Goal: Task Accomplishment & Management: Use online tool/utility

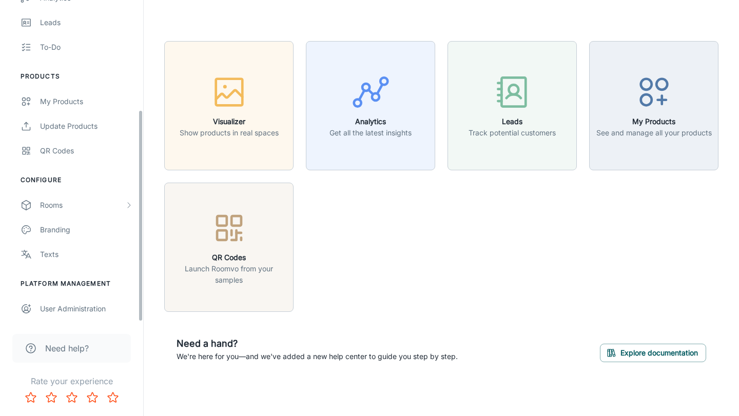
scroll to position [166, 0]
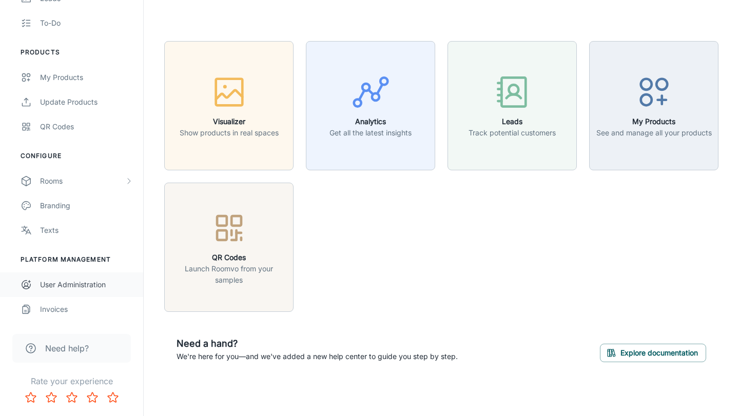
click at [56, 287] on div "User Administration" at bounding box center [86, 284] width 93 height 11
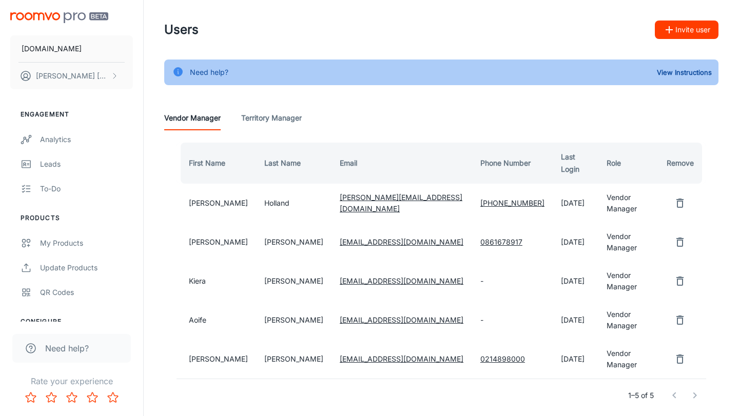
click at [682, 20] on header "Users Invite user" at bounding box center [441, 30] width 579 height 60
click at [676, 31] on button "Invite user" at bounding box center [687, 30] width 64 height 18
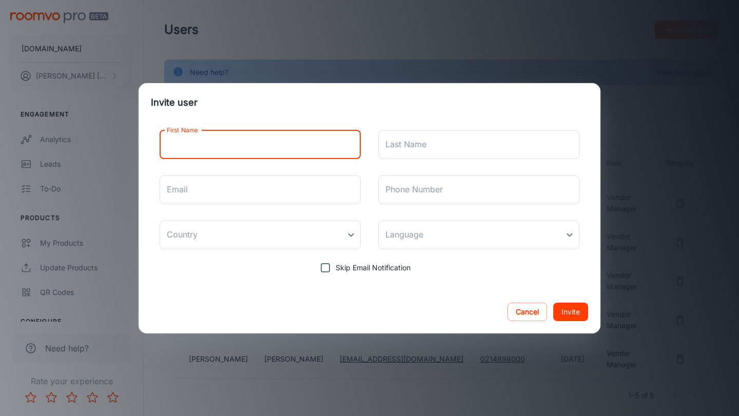
click at [282, 141] on input "First Name" at bounding box center [260, 144] width 201 height 29
type input "Sofie"
click at [435, 151] on input "Last Name" at bounding box center [478, 144] width 201 height 29
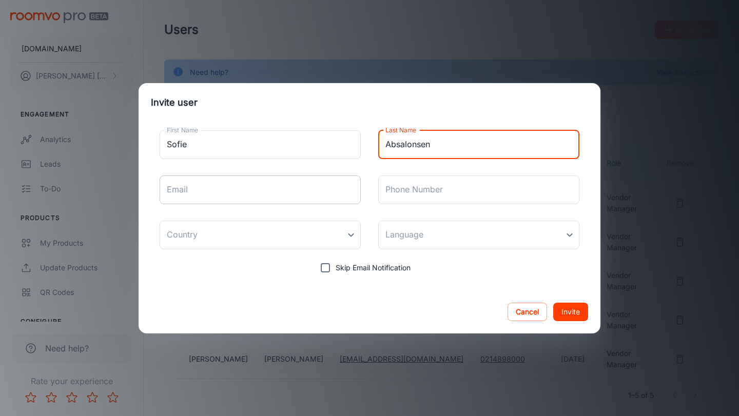
type input "Absalonsen"
click at [209, 184] on input "Email" at bounding box center [260, 189] width 201 height 29
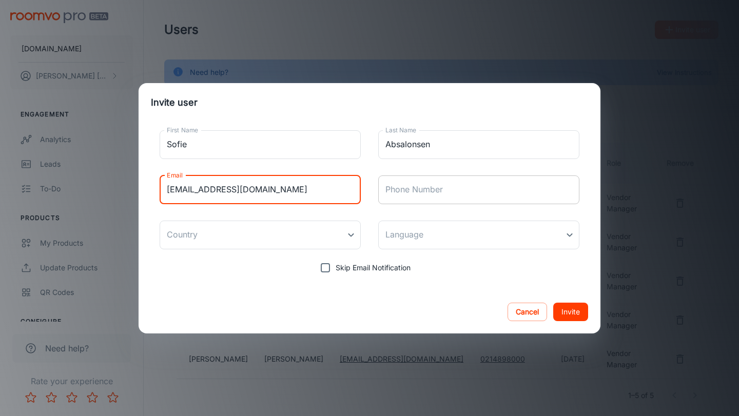
type input "[EMAIL_ADDRESS][DOMAIN_NAME]"
click at [396, 196] on input "Phone Number" at bounding box center [478, 189] width 201 height 29
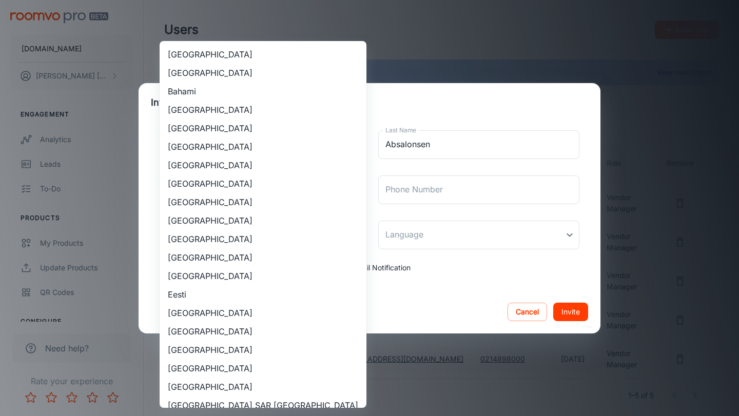
click at [299, 242] on body "[DOMAIN_NAME] [PERSON_NAME] Engagement Analytics Leads To-do Products My Produc…" at bounding box center [369, 208] width 739 height 416
click at [447, 287] on div at bounding box center [369, 208] width 739 height 416
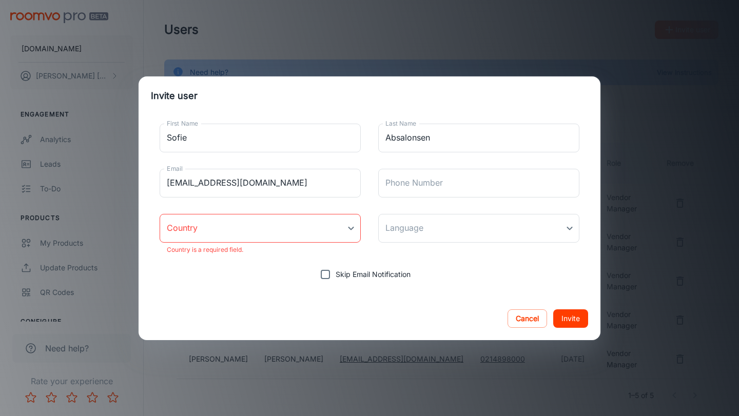
click at [571, 306] on div "Cancel Invite" at bounding box center [370, 318] width 462 height 43
click at [253, 231] on body "[DOMAIN_NAME] [PERSON_NAME] Engagement Analytics Leads To-do Products My Produc…" at bounding box center [369, 208] width 739 height 416
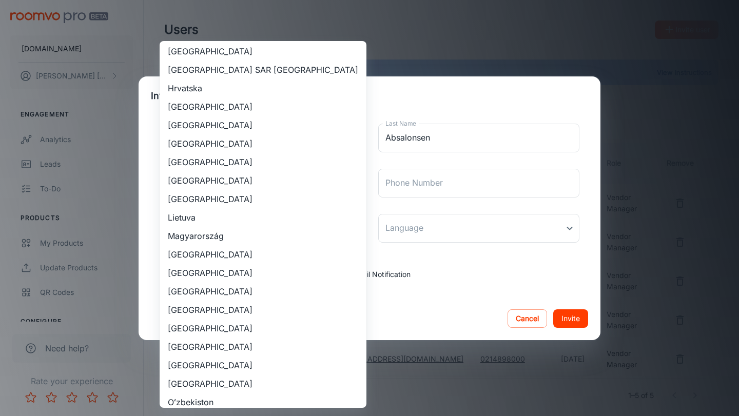
scroll to position [322, 0]
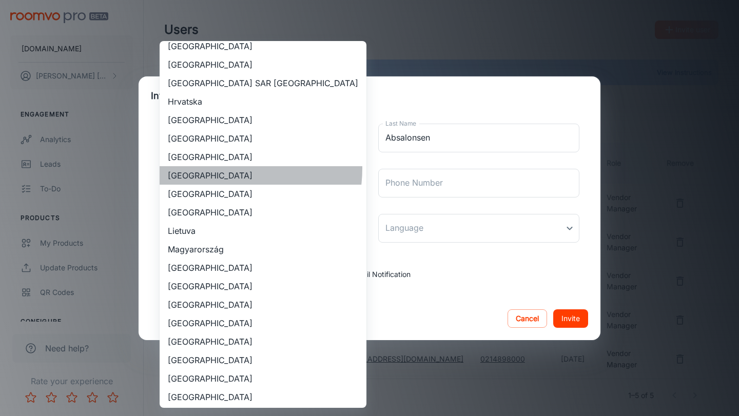
click at [217, 168] on li "[GEOGRAPHIC_DATA]" at bounding box center [263, 175] width 207 height 18
type input "[GEOGRAPHIC_DATA]"
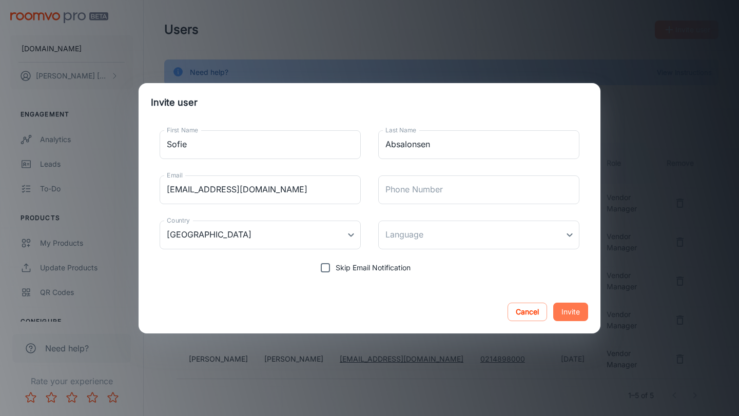
click at [578, 317] on button "Invite" at bounding box center [570, 312] width 35 height 18
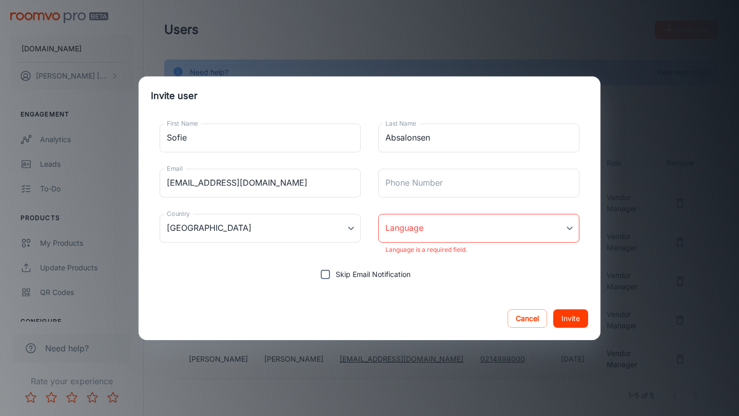
click at [469, 204] on div "First Name [PERSON_NAME] First Name Last Name Absalonsen Last Name Email [EMAIL…" at bounding box center [369, 199] width 437 height 169
click at [463, 233] on body "[DOMAIN_NAME] [PERSON_NAME] Engagement Analytics Leads To-do Products My Produc…" at bounding box center [369, 208] width 739 height 416
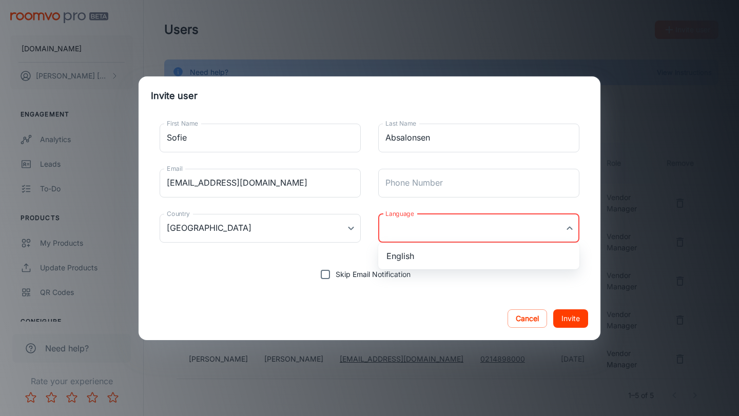
click at [447, 255] on li "English" at bounding box center [478, 256] width 201 height 18
type input "en-ie"
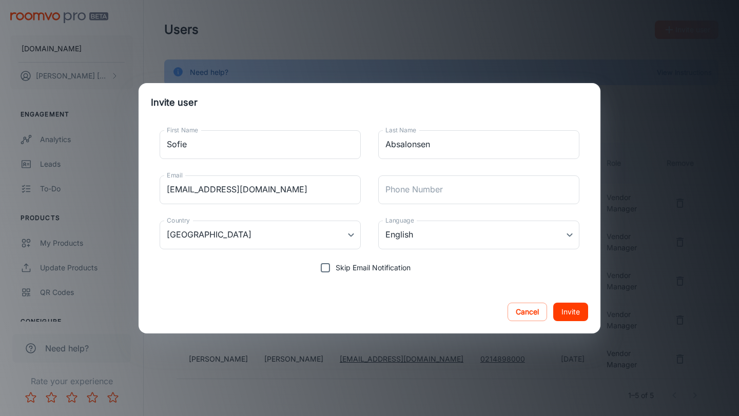
click at [370, 266] on span "Skip Email Notification" at bounding box center [372, 267] width 75 height 11
click at [335, 266] on input "Skip Email Notification" at bounding box center [325, 268] width 21 height 21
click at [379, 266] on span "Skip Email Notification" at bounding box center [372, 267] width 75 height 11
click at [335, 266] on input "Skip Email Notification" at bounding box center [325, 268] width 21 height 21
checkbox input "false"
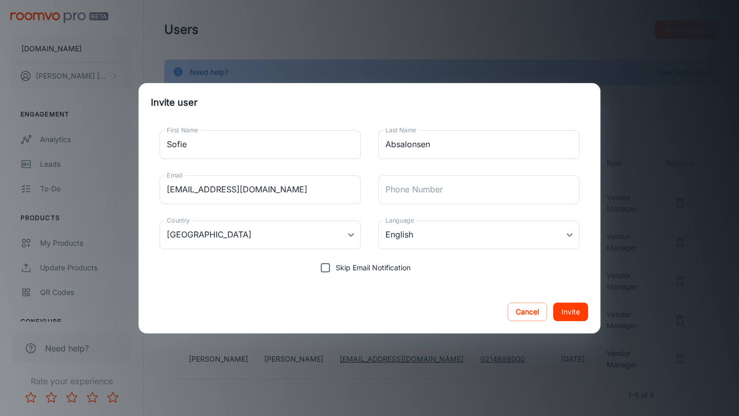
click at [580, 304] on button "Invite" at bounding box center [570, 312] width 35 height 18
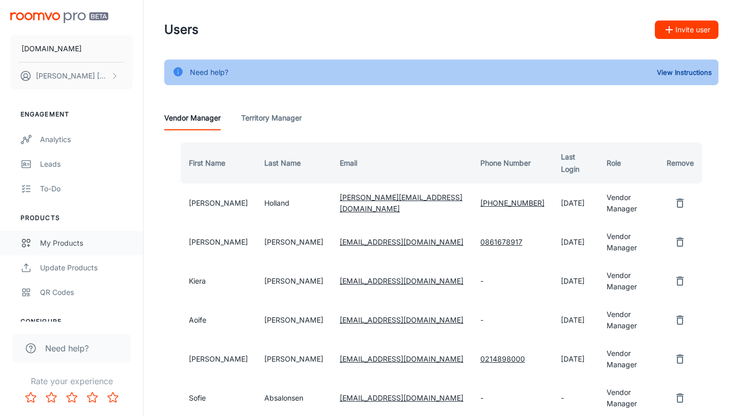
click at [66, 240] on div "My Products" at bounding box center [86, 243] width 93 height 11
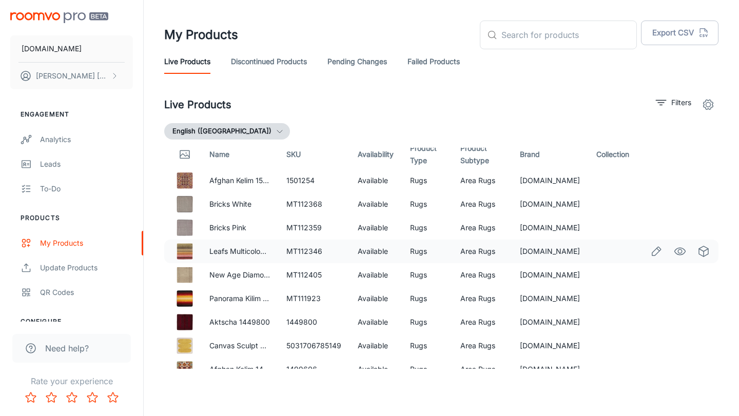
scroll to position [9, 0]
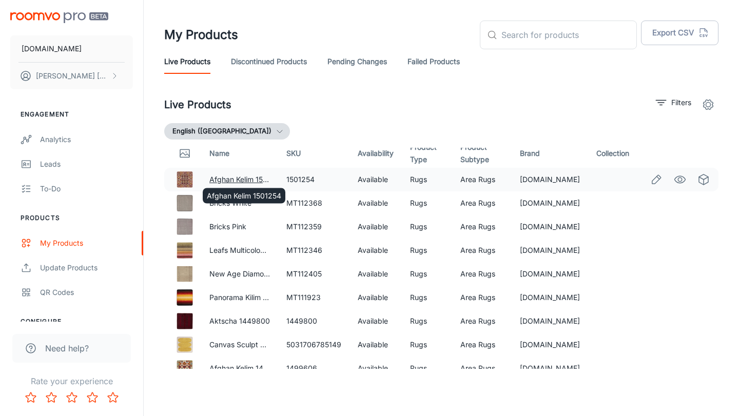
click at [242, 177] on link "Afghan Kelim 1501254" at bounding box center [246, 179] width 74 height 9
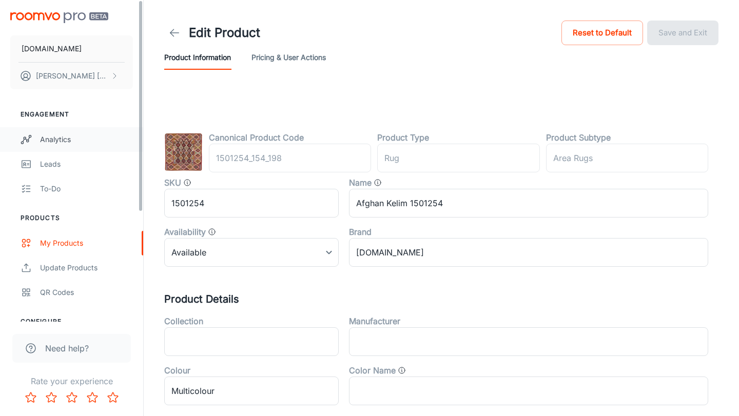
click at [62, 140] on div "Analytics" at bounding box center [86, 139] width 93 height 11
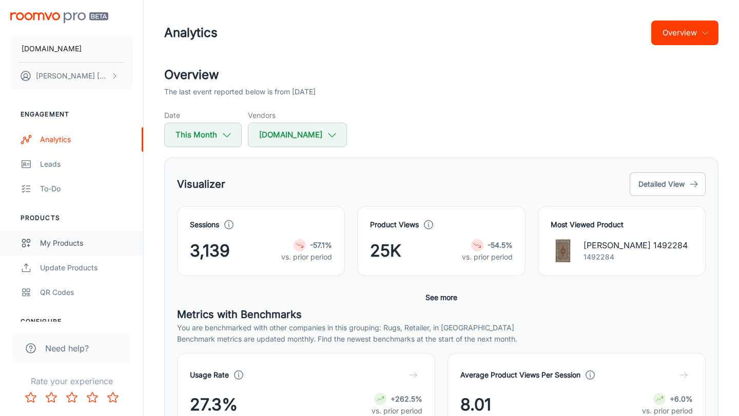
click at [56, 242] on div "My Products" at bounding box center [86, 243] width 93 height 11
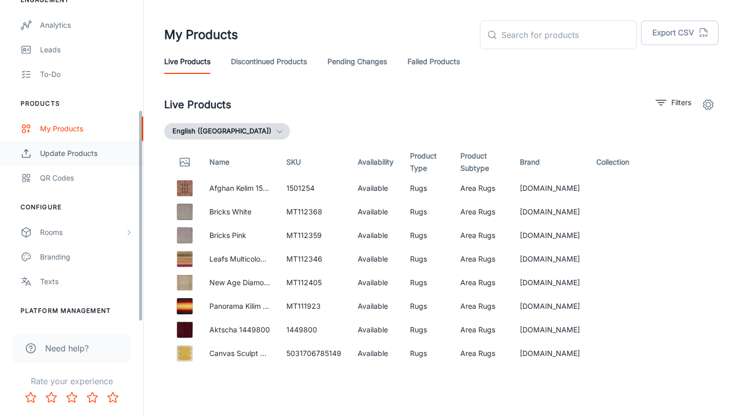
scroll to position [166, 0]
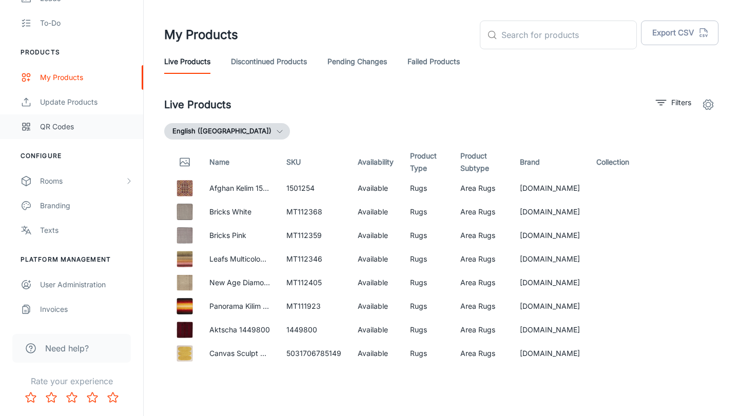
click at [51, 129] on div "QR Codes" at bounding box center [86, 126] width 93 height 11
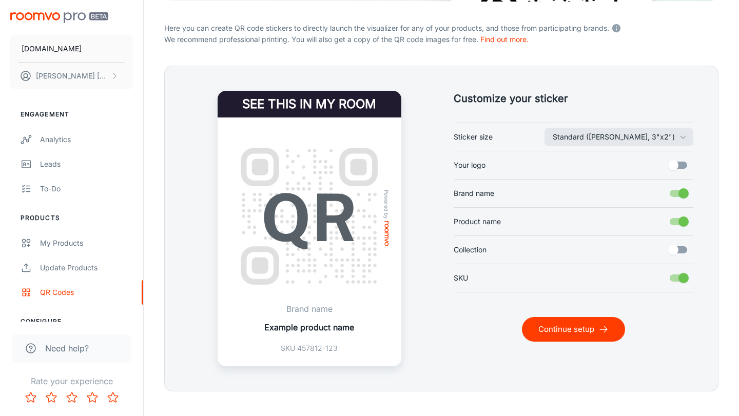
scroll to position [199, 0]
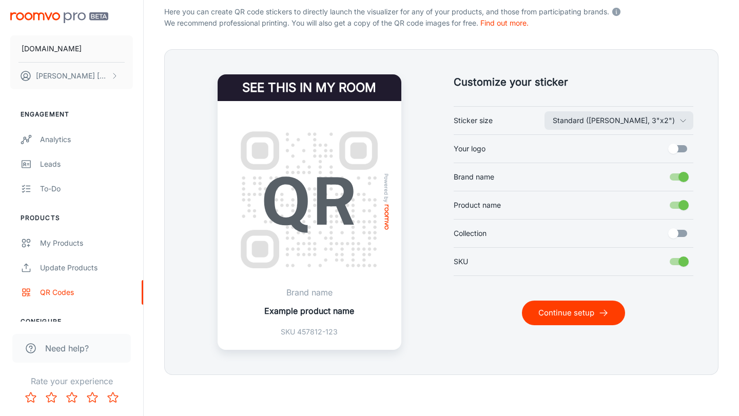
click at [591, 320] on button "Continue setup" at bounding box center [573, 313] width 103 height 25
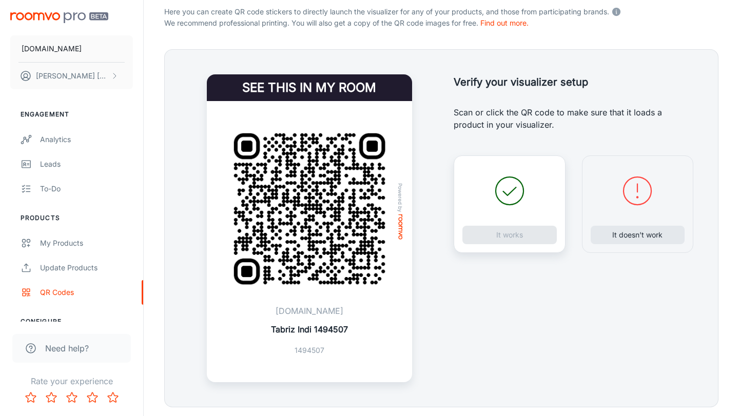
scroll to position [189, 0]
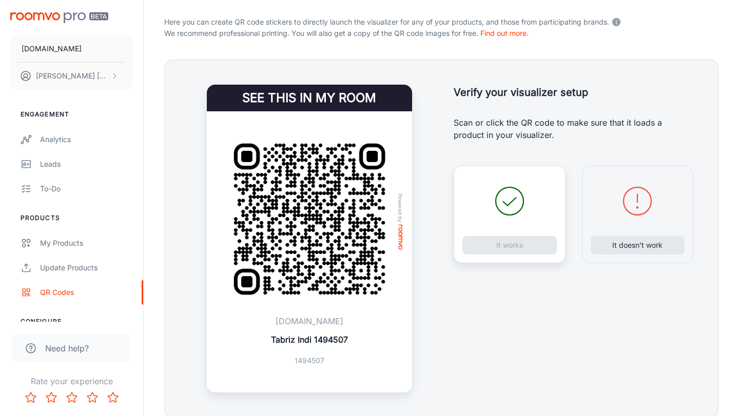
click at [504, 197] on icon at bounding box center [509, 201] width 37 height 37
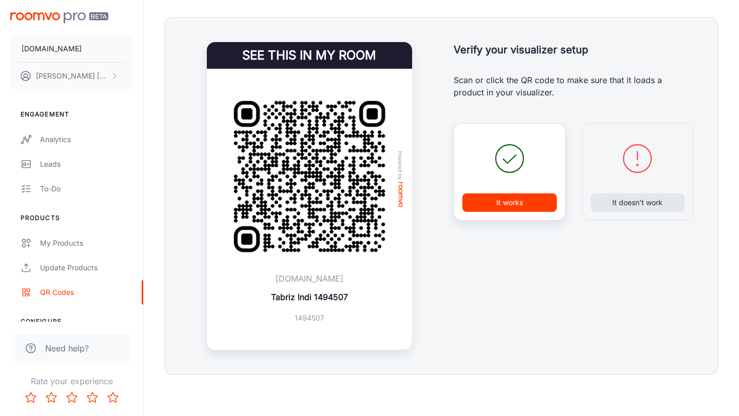
click at [491, 203] on button "It works" at bounding box center [509, 202] width 94 height 18
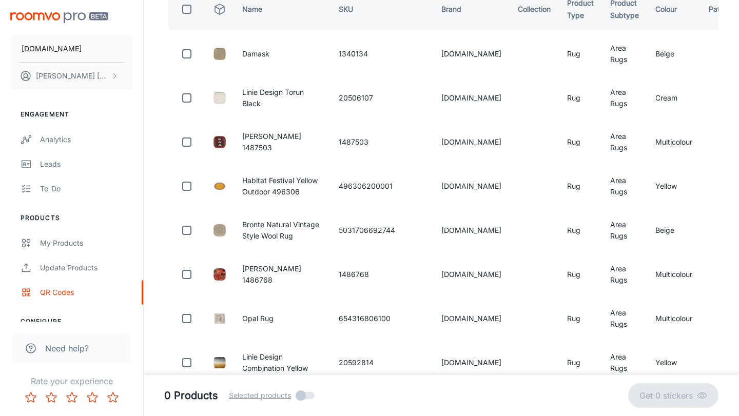
scroll to position [0, 0]
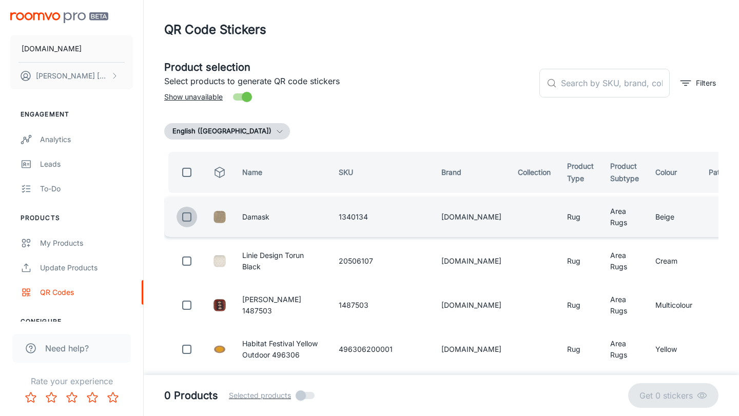
click at [186, 212] on input "checkbox" at bounding box center [186, 217] width 21 height 21
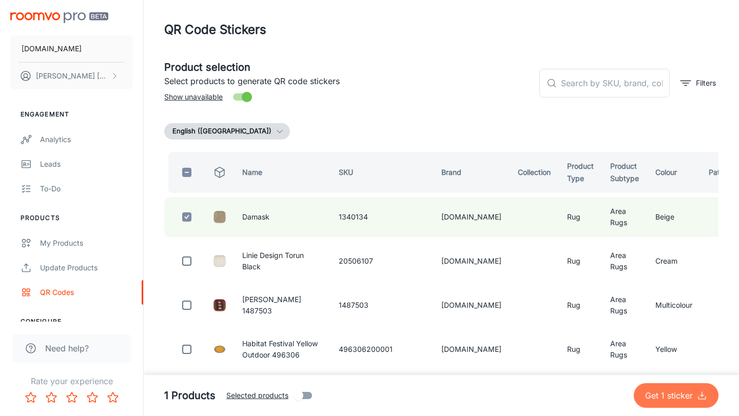
click at [657, 389] on p "Get 1 sticker" at bounding box center [671, 395] width 52 height 12
checkbox input "false"
